Goal: Contribute content

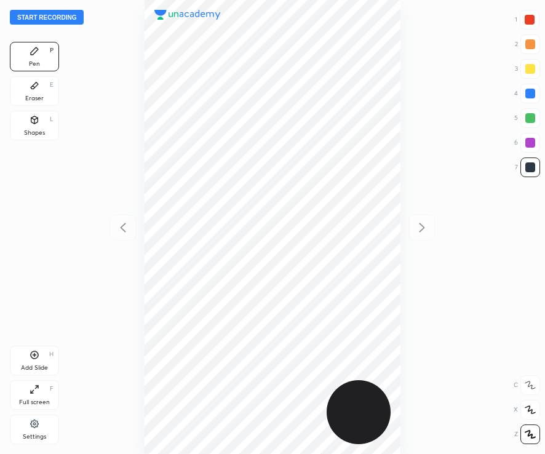
scroll to position [454, 348]
click at [56, 17] on button "Start recording" at bounding box center [47, 17] width 74 height 15
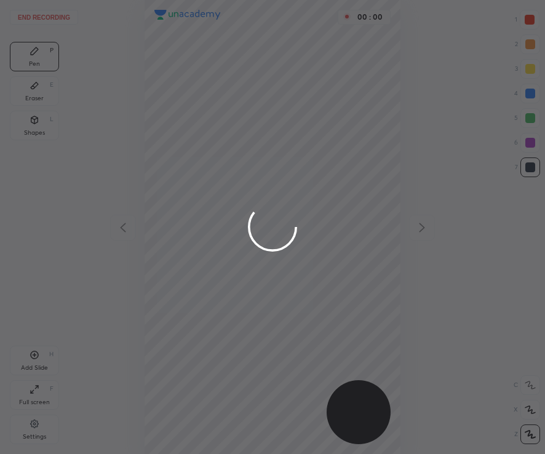
click at [533, 26] on div at bounding box center [272, 227] width 545 height 454
click at [537, 22] on div at bounding box center [272, 227] width 545 height 454
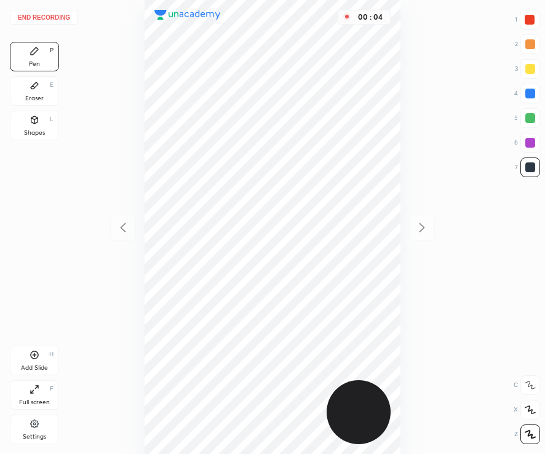
click at [533, 23] on div at bounding box center [530, 20] width 10 height 10
click at [530, 171] on div at bounding box center [531, 167] width 10 height 10
click at [36, 358] on icon at bounding box center [35, 355] width 10 height 10
click at [39, 359] on div "Add Slide H" at bounding box center [34, 361] width 49 height 30
click at [525, 23] on div at bounding box center [530, 20] width 10 height 10
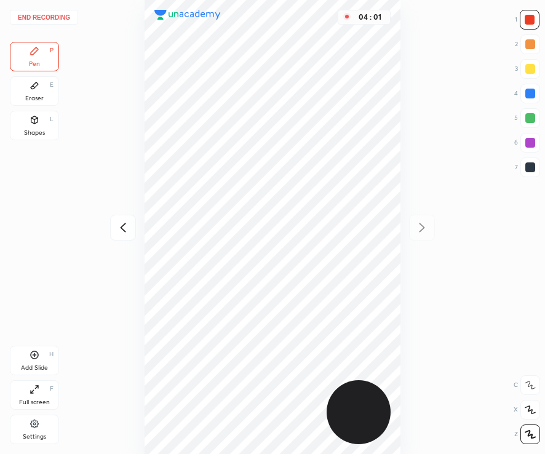
click at [30, 138] on div "Shapes L" at bounding box center [34, 126] width 49 height 30
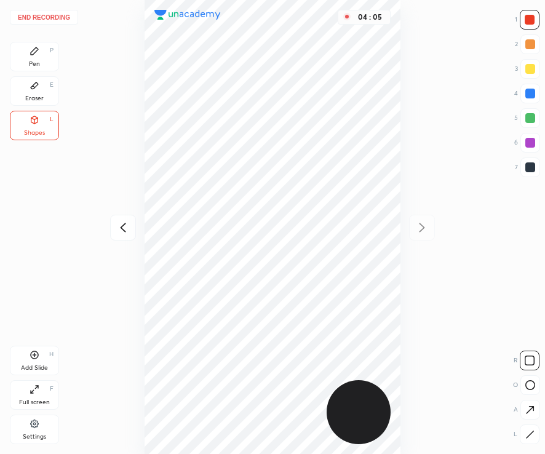
click at [50, 16] on button "End recording" at bounding box center [44, 17] width 68 height 15
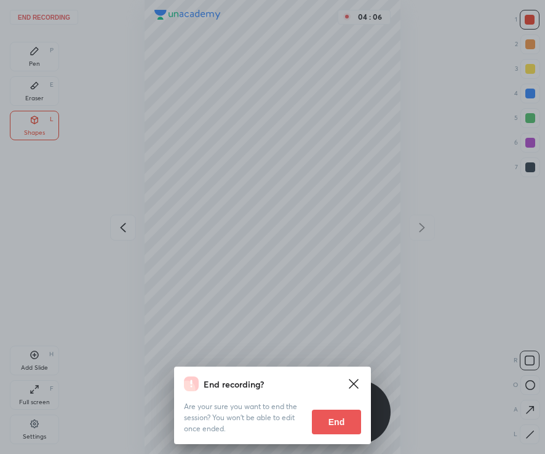
click at [345, 432] on button "End" at bounding box center [336, 422] width 49 height 25
